Goal: Task Accomplishment & Management: Complete application form

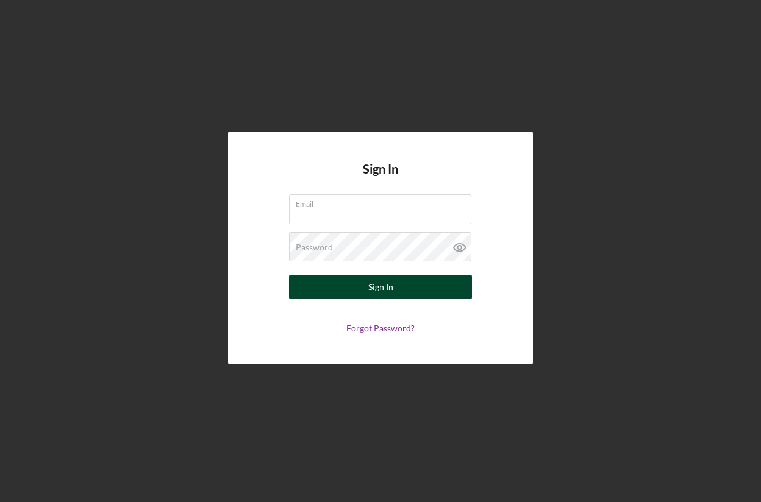
type input "[EMAIL_ADDRESS][DOMAIN_NAME]"
click at [375, 284] on div "Sign In" at bounding box center [380, 287] width 25 height 24
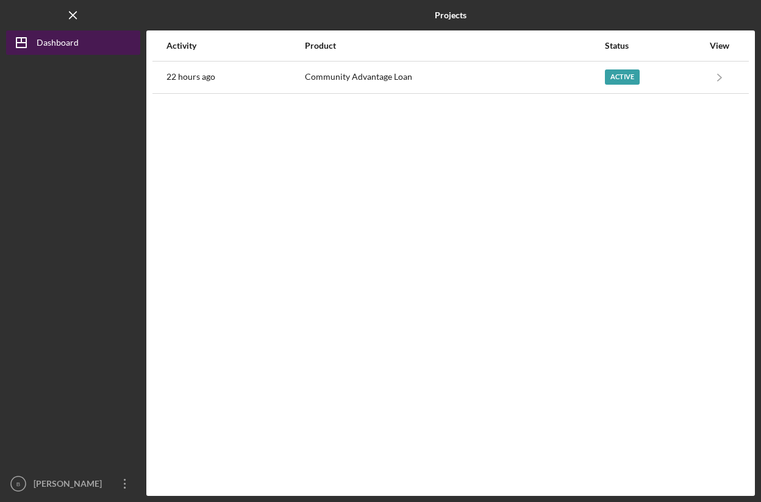
click at [68, 45] on div "Dashboard" at bounding box center [58, 43] width 42 height 27
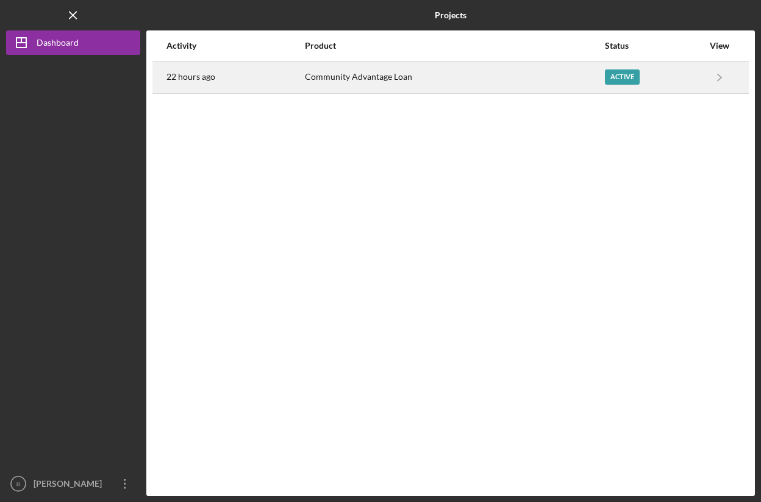
click at [356, 81] on div "Community Advantage Loan" at bounding box center [454, 77] width 299 height 30
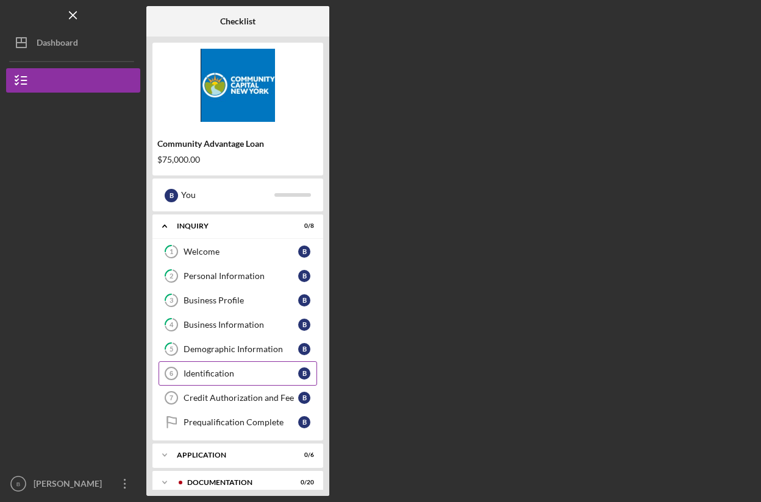
click at [228, 371] on div "Identification" at bounding box center [241, 374] width 115 height 10
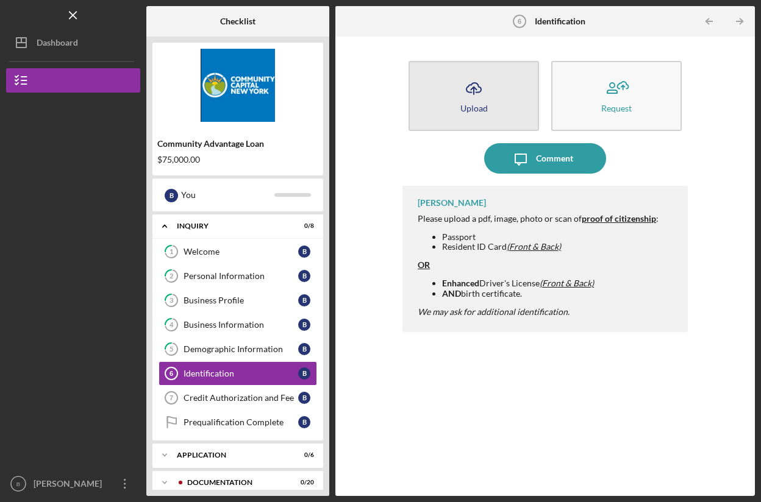
click at [471, 91] on icon "Icon/Upload" at bounding box center [474, 88] width 30 height 30
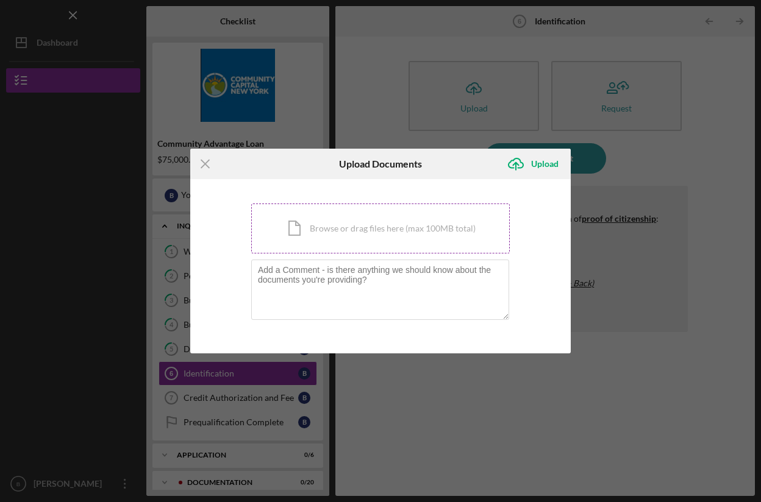
click at [310, 233] on div "Icon/Document Browse or drag files here (max 100MB total) Tap to choose files o…" at bounding box center [380, 229] width 259 height 50
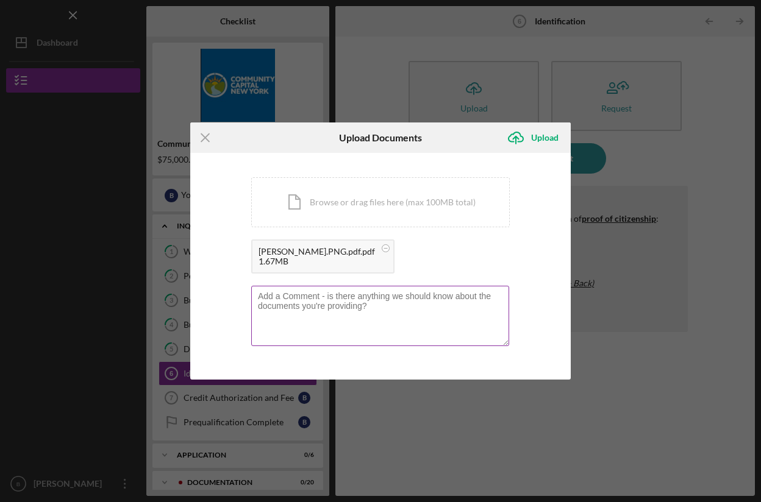
click at [342, 299] on textarea at bounding box center [380, 316] width 258 height 60
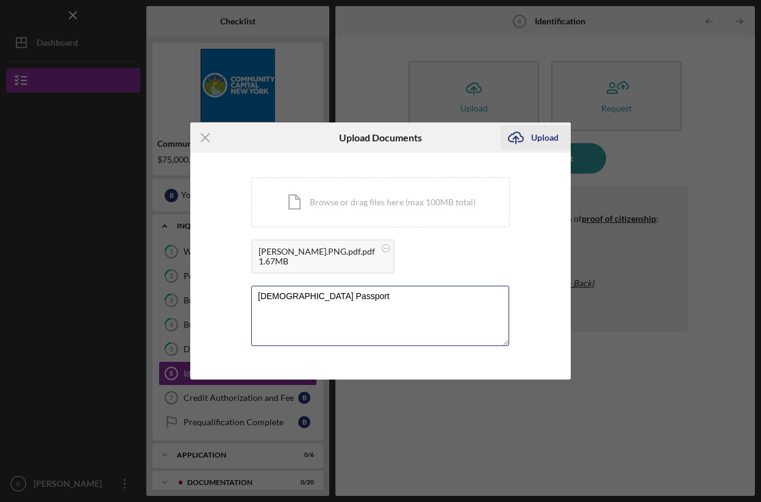
type textarea "[DEMOGRAPHIC_DATA] Passport"
click at [541, 135] on div "Upload" at bounding box center [544, 138] width 27 height 24
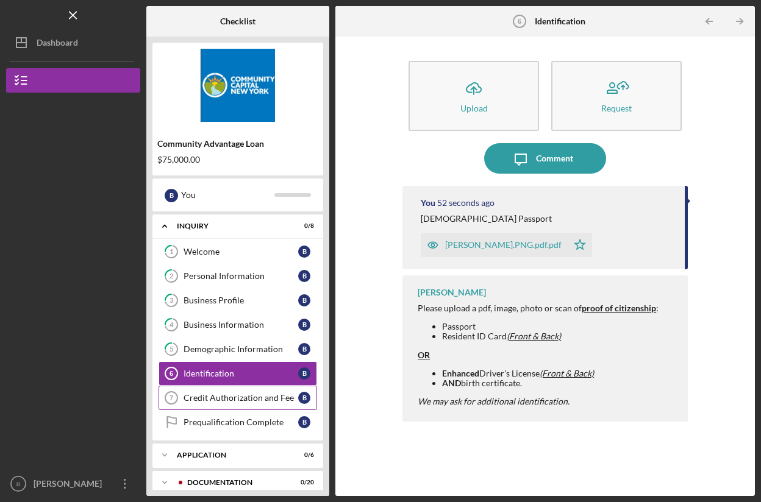
click at [232, 399] on div "Credit Authorization and Fee" at bounding box center [241, 398] width 115 height 10
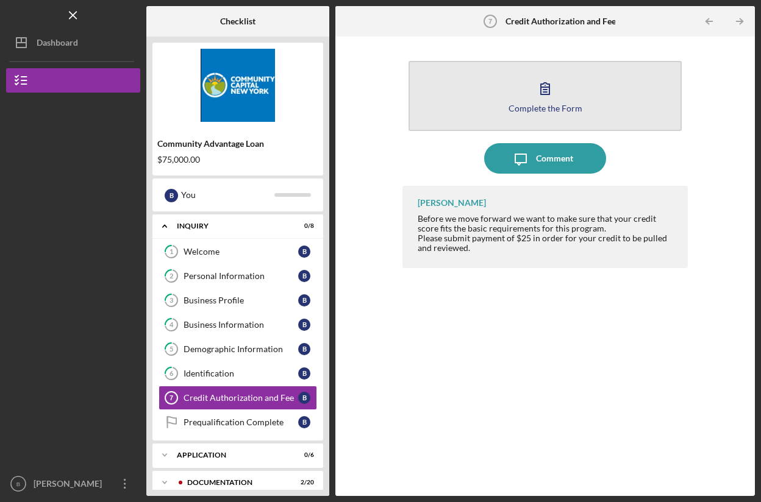
click at [555, 96] on icon "button" at bounding box center [545, 88] width 30 height 30
click at [524, 107] on div "Complete the Form" at bounding box center [546, 108] width 74 height 9
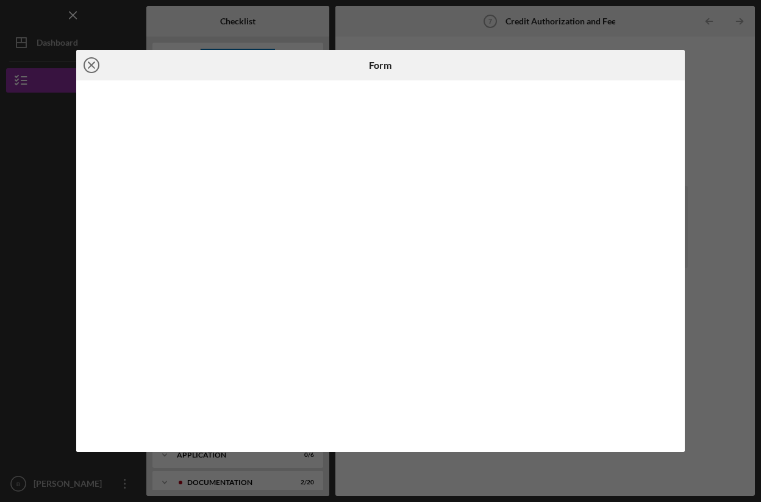
click at [85, 63] on icon "Icon/Close" at bounding box center [91, 65] width 30 height 30
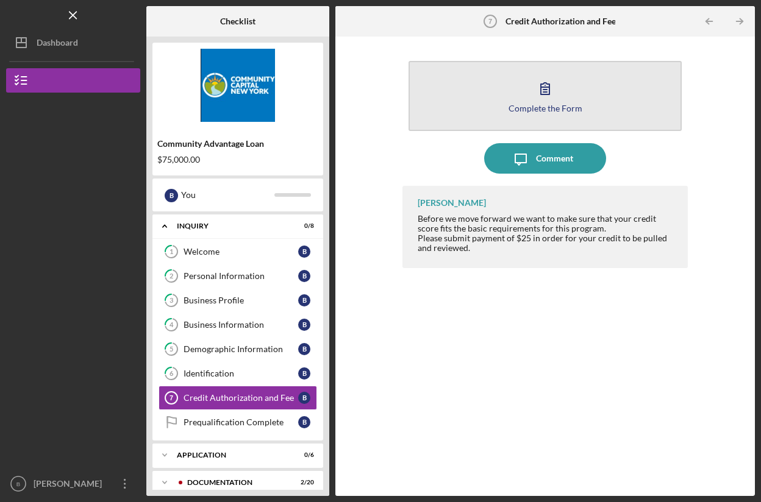
click at [515, 96] on button "Complete the Form Form" at bounding box center [545, 96] width 273 height 70
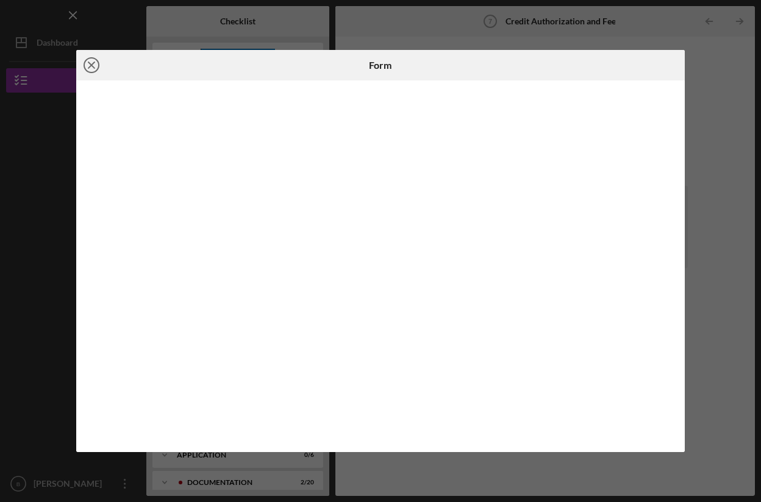
click at [96, 62] on icon "Icon/Close" at bounding box center [91, 65] width 30 height 30
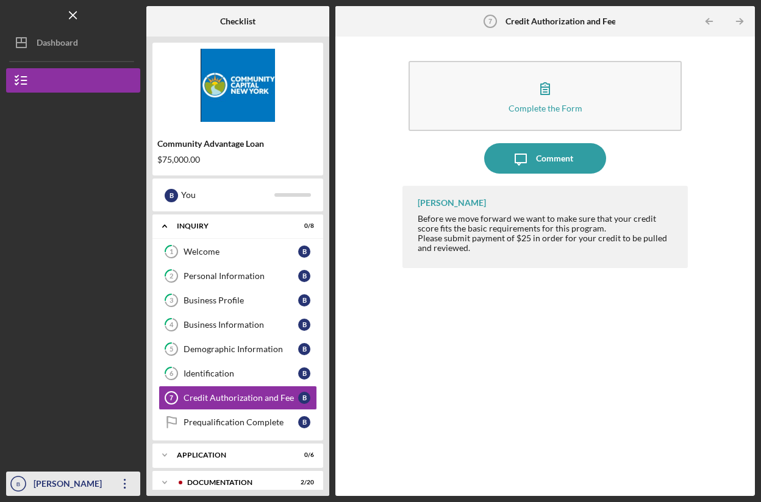
click at [59, 480] on div "[PERSON_NAME]" at bounding box center [69, 485] width 79 height 27
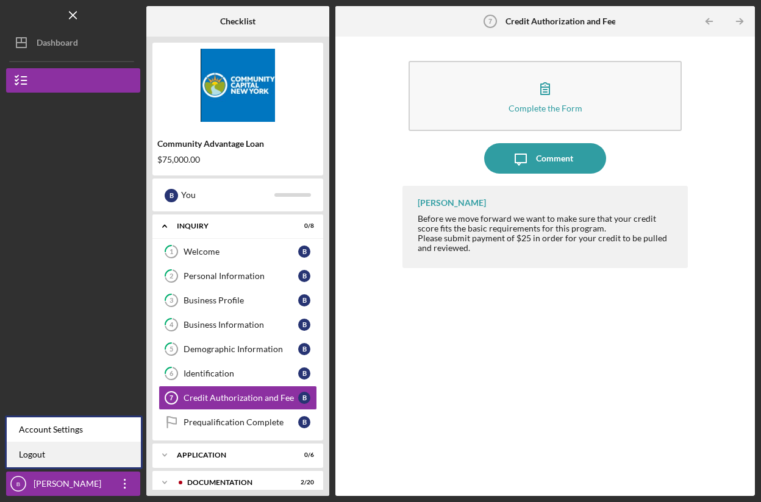
click at [63, 459] on link "Logout" at bounding box center [74, 455] width 134 height 25
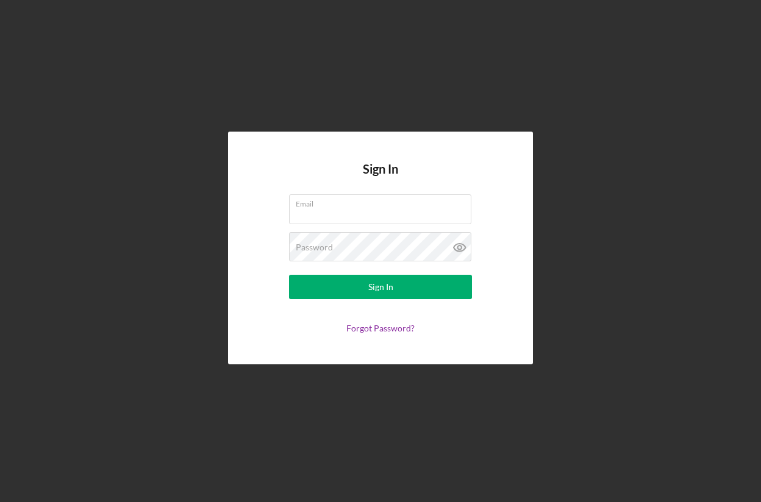
type input "[EMAIL_ADDRESS][DOMAIN_NAME]"
